Goal: Navigation & Orientation: Understand site structure

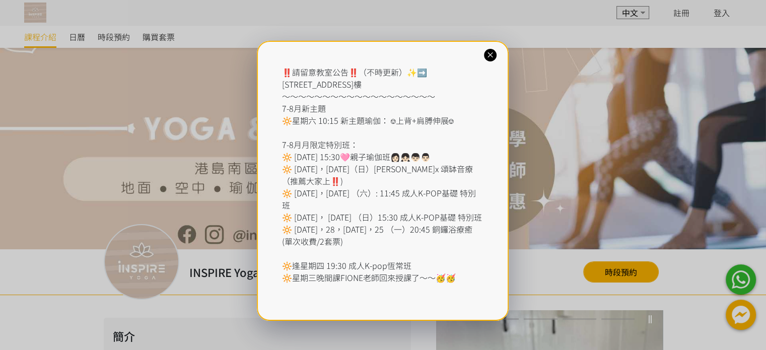
click at [489, 56] on icon at bounding box center [491, 55] width 10 height 10
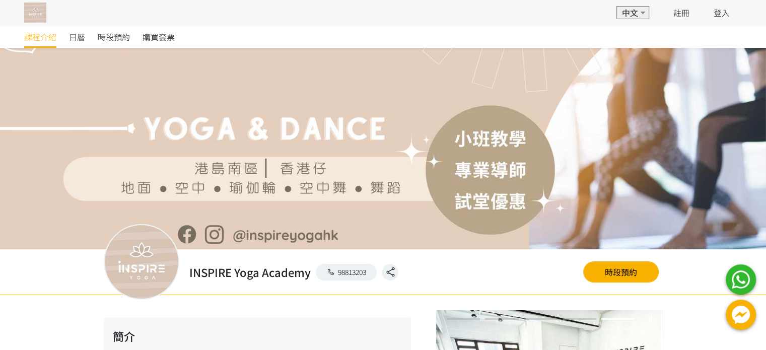
click at [42, 12] on img at bounding box center [35, 13] width 22 height 20
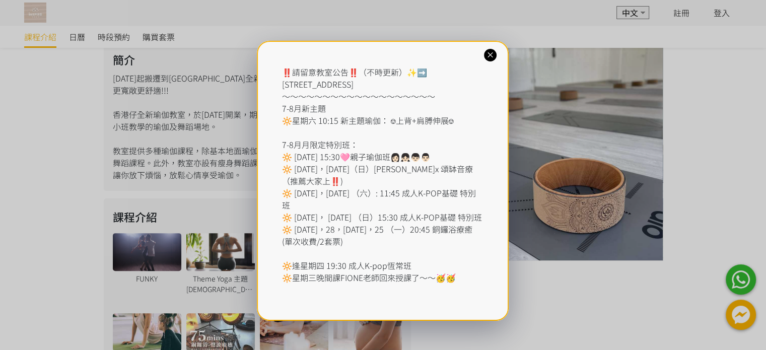
scroll to position [353, 0]
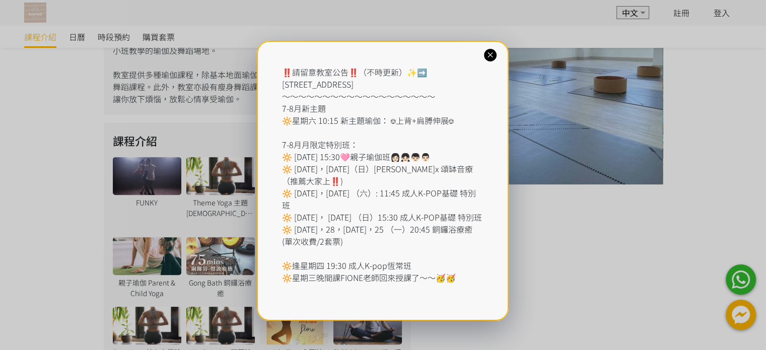
click at [489, 57] on icon at bounding box center [491, 55] width 10 height 10
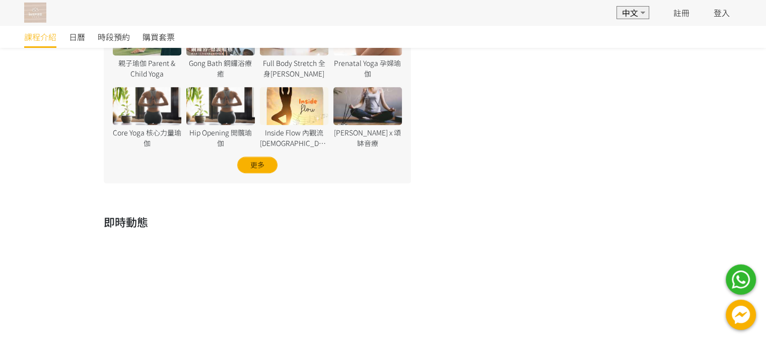
scroll to position [405, 0]
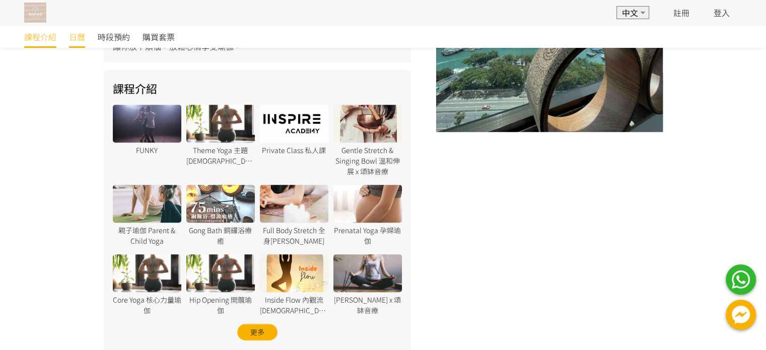
click at [84, 38] on span "日曆" at bounding box center [77, 37] width 16 height 12
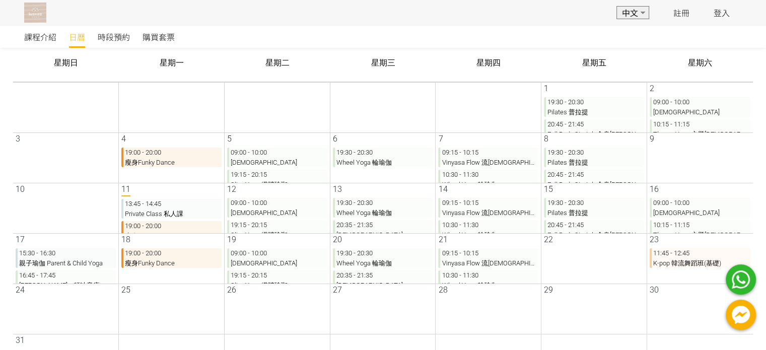
scroll to position [184, 0]
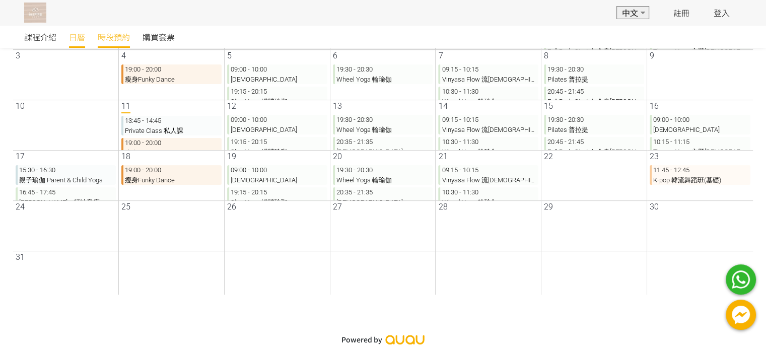
click at [109, 34] on span "時段預約" at bounding box center [114, 37] width 32 height 12
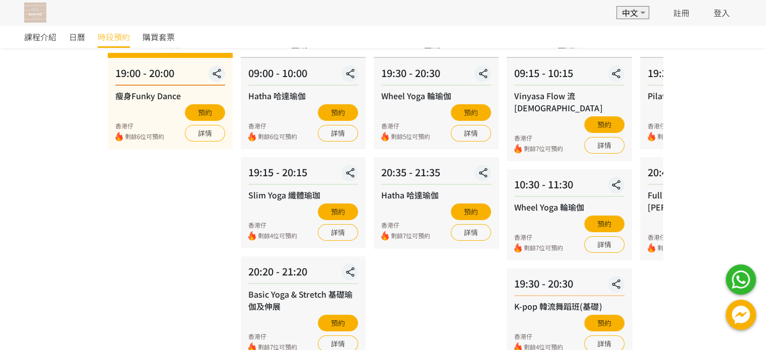
scroll to position [163, 0]
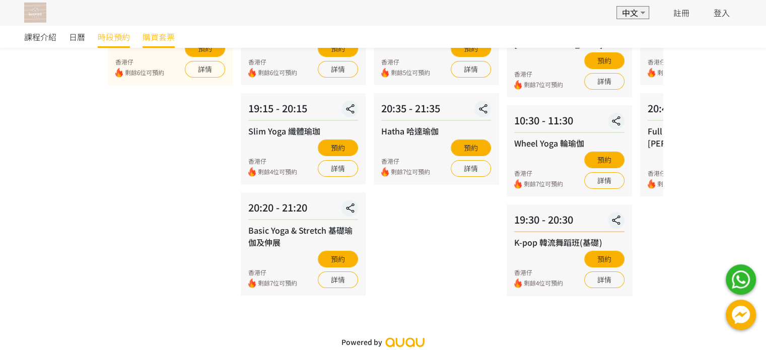
click at [157, 34] on span "購買套票" at bounding box center [159, 37] width 32 height 12
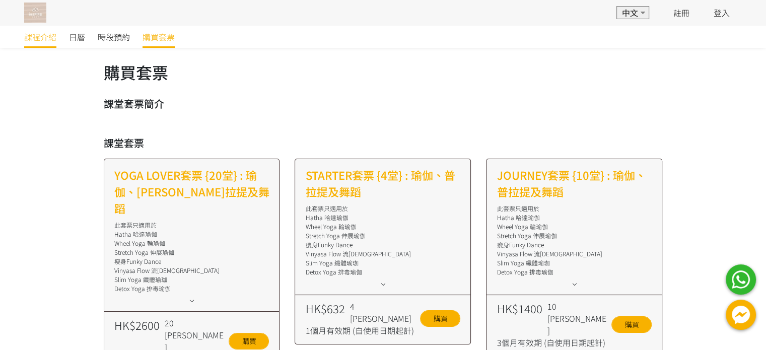
click at [35, 35] on span "課程介紹" at bounding box center [40, 37] width 32 height 12
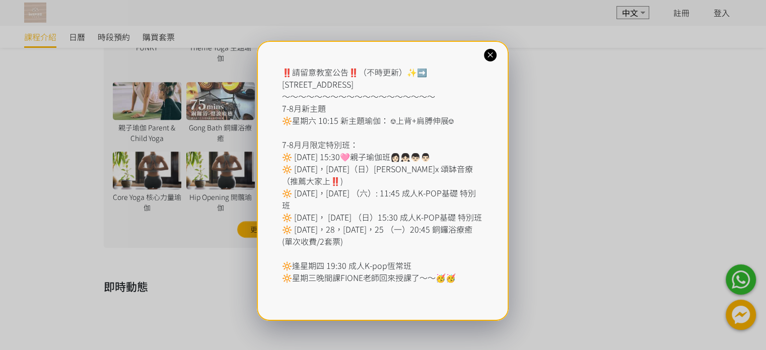
scroll to position [542, 0]
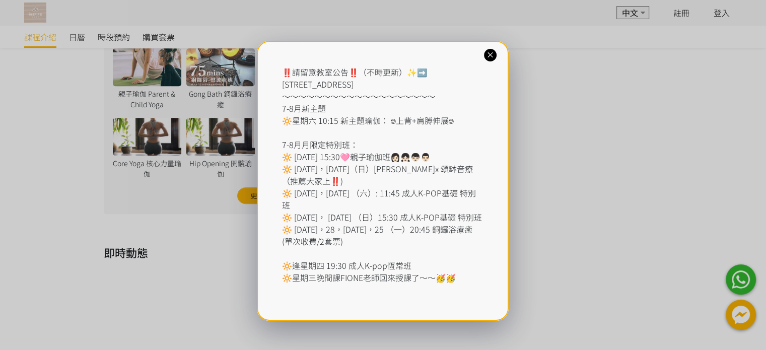
click at [490, 54] on icon at bounding box center [491, 55] width 10 height 10
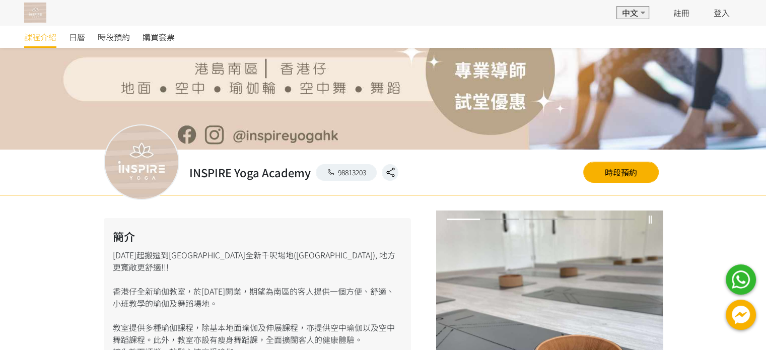
scroll to position [101, 0]
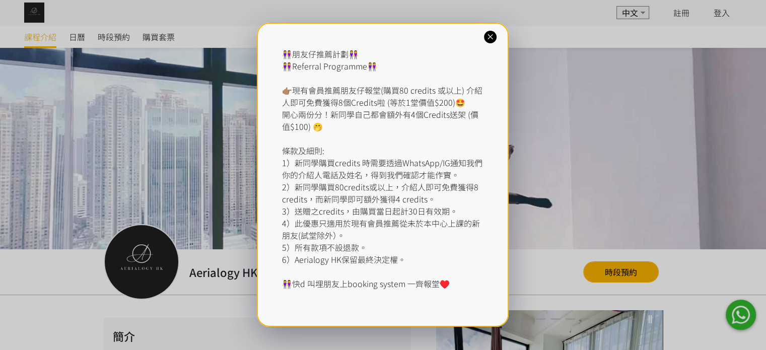
click at [489, 36] on icon at bounding box center [491, 37] width 10 height 10
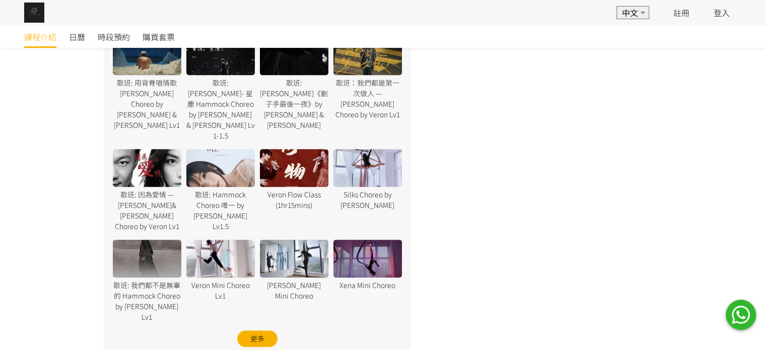
scroll to position [655, 0]
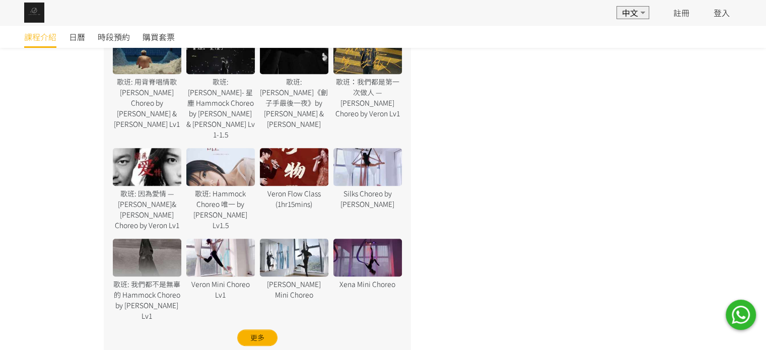
click at [74, 216] on div "簡介 Professional Aerial Arts Studio located at [GEOGRAPHIC_DATA]. Lessons provid…" at bounding box center [383, 170] width 766 height 1061
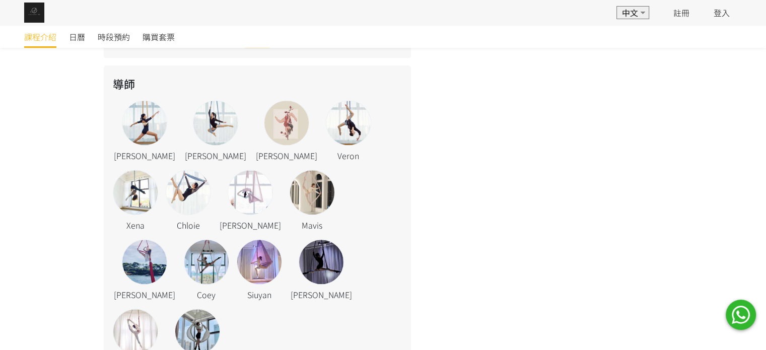
scroll to position [1143, 0]
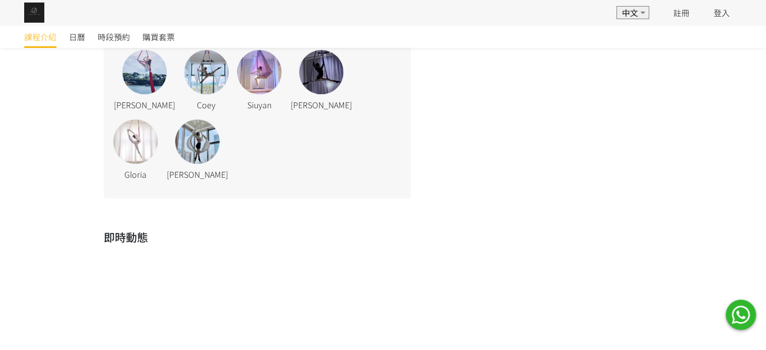
click at [411, 249] on div "追蹤" at bounding box center [383, 337] width 574 height 177
